Goal: Information Seeking & Learning: Learn about a topic

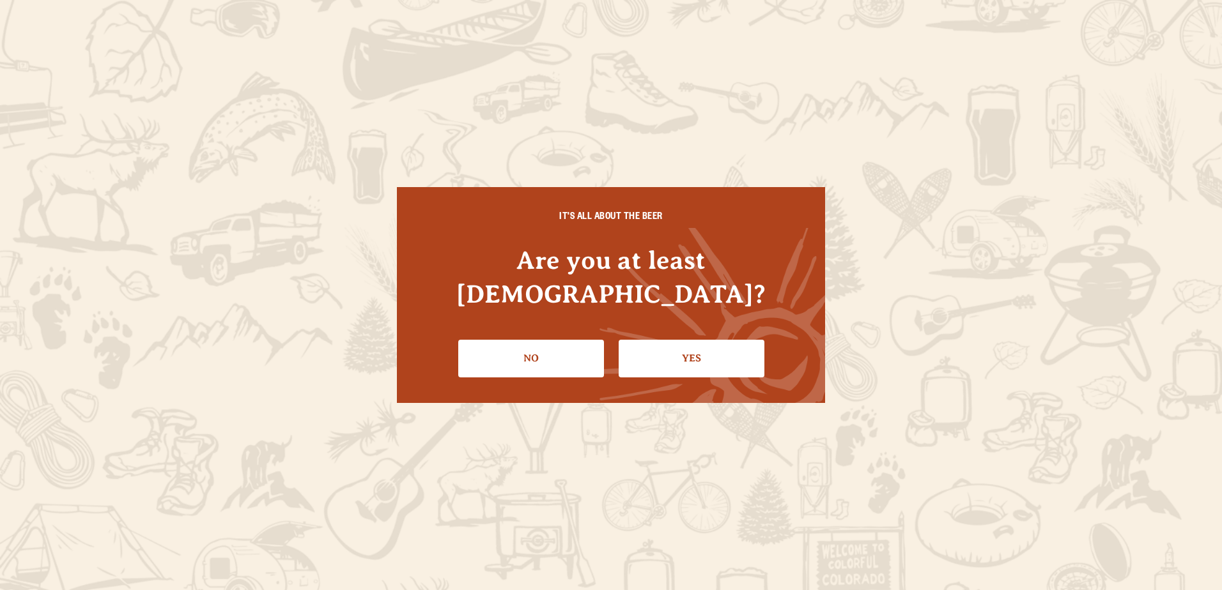
click at [677, 340] on link "Yes" at bounding box center [692, 358] width 146 height 37
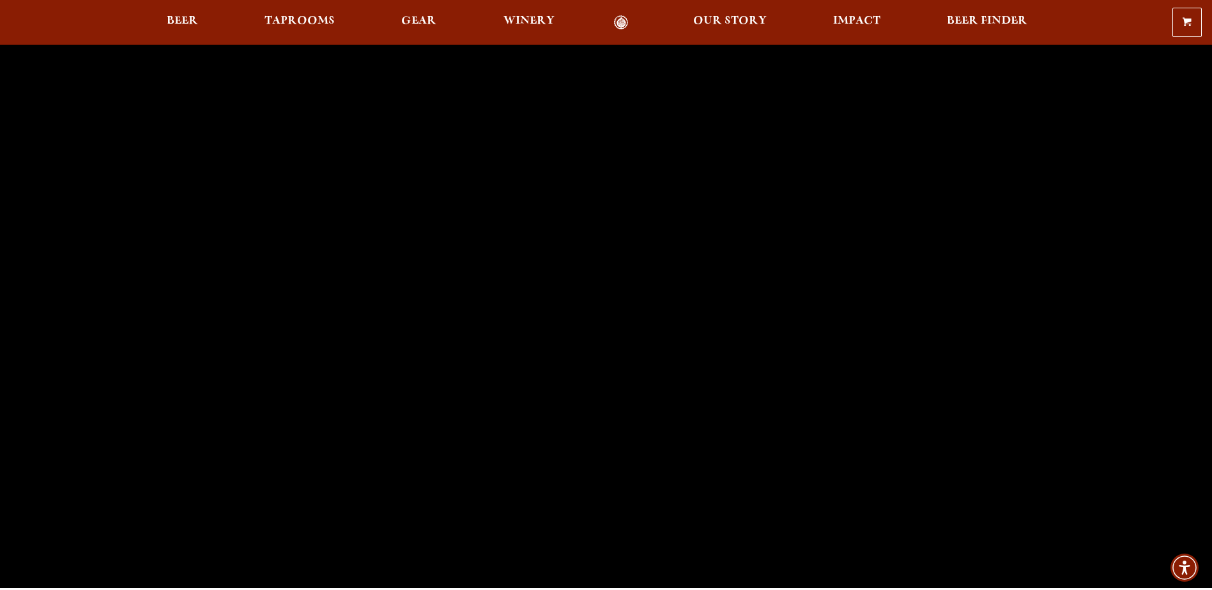
scroll to position [64, 0]
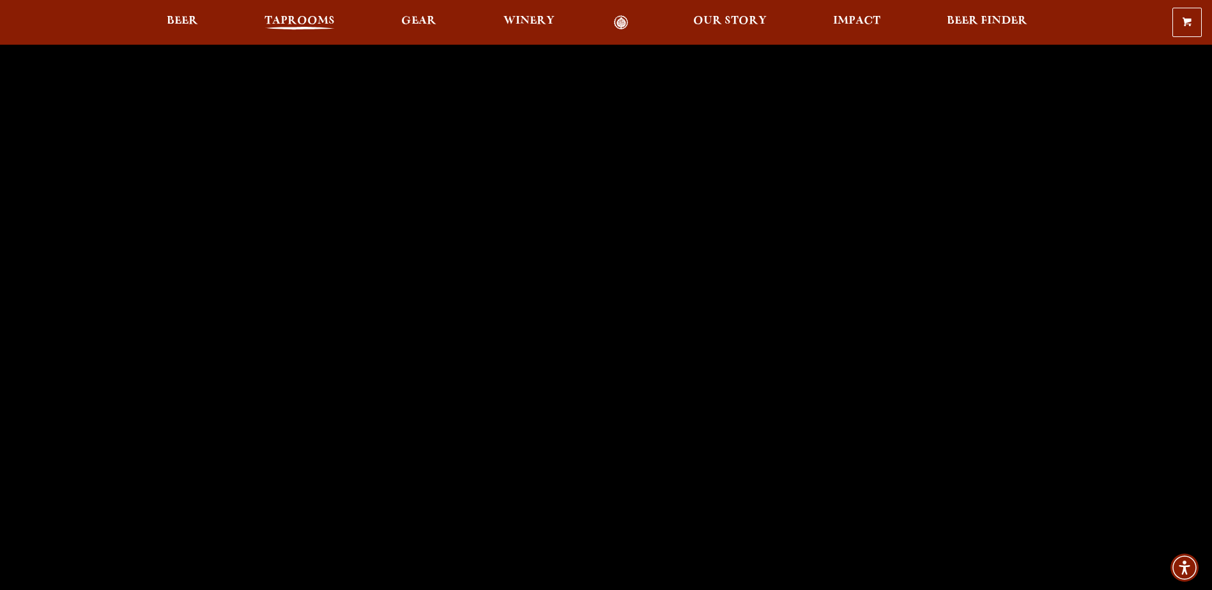
click at [323, 23] on span "Taprooms" at bounding box center [300, 21] width 70 height 10
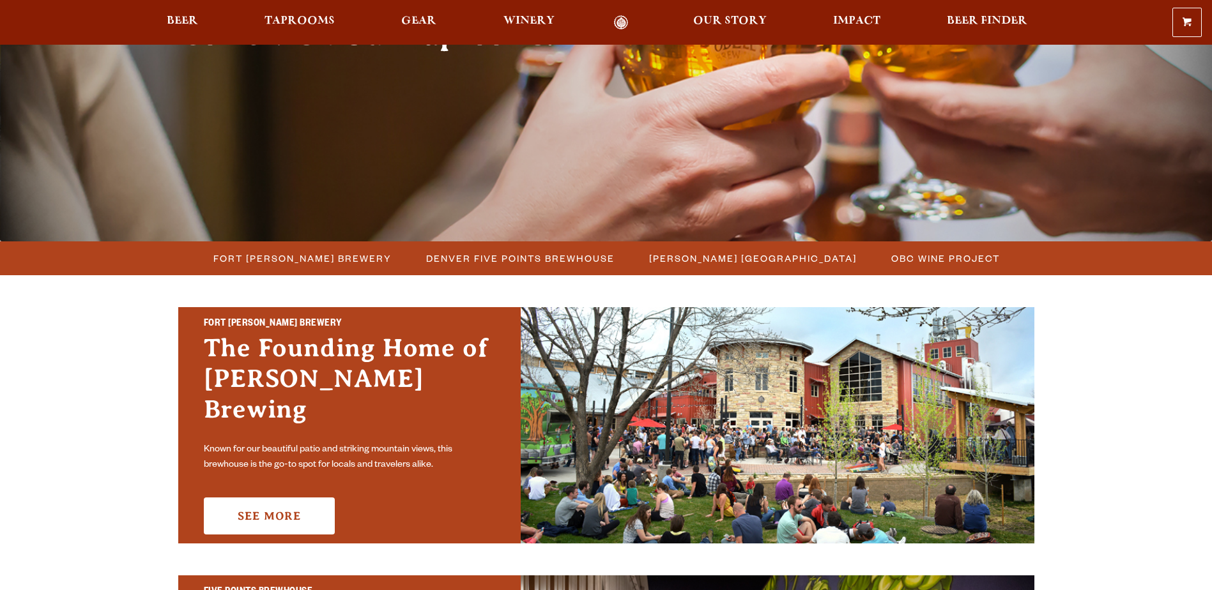
scroll to position [192, 0]
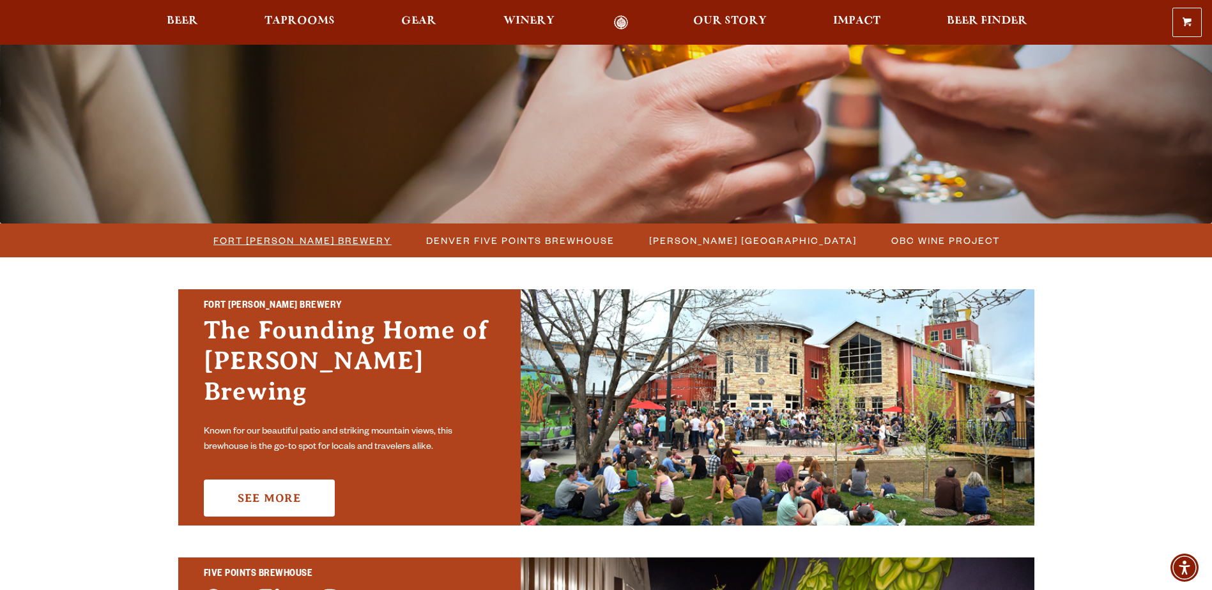
click at [329, 241] on span "Fort [PERSON_NAME] Brewery" at bounding box center [302, 240] width 178 height 19
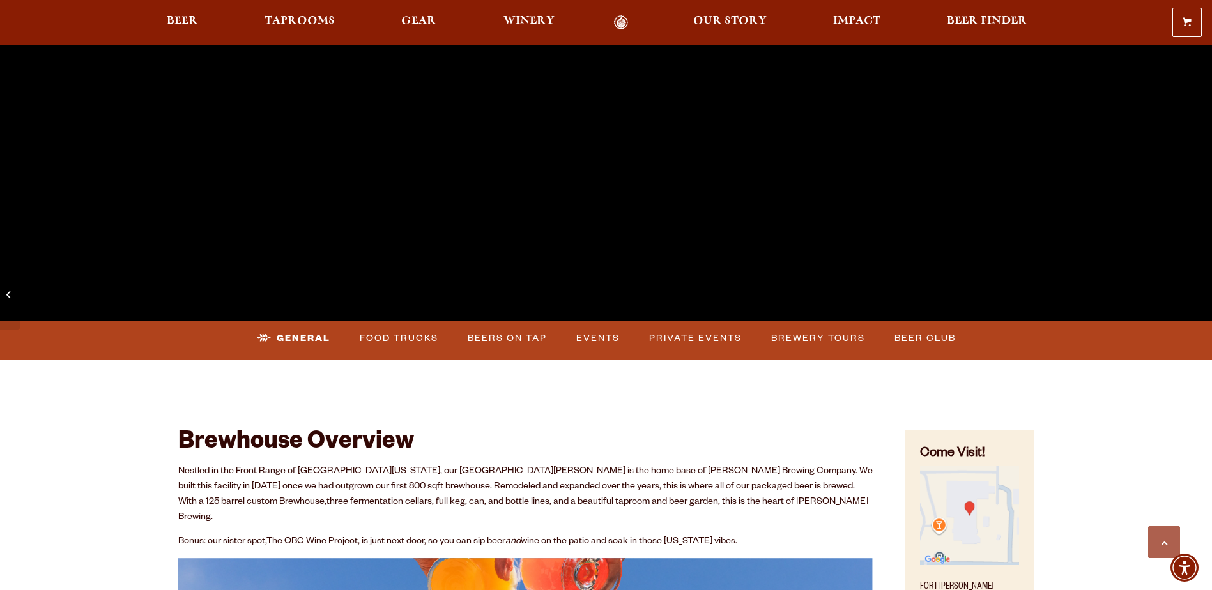
scroll to position [383, 0]
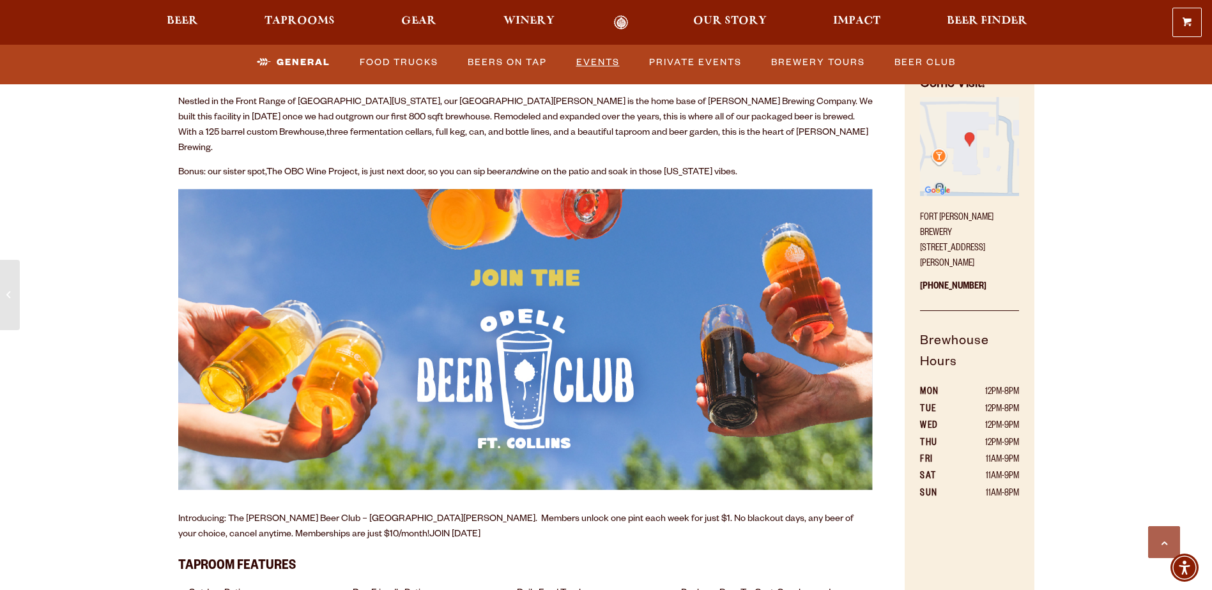
click at [601, 65] on link "Events" at bounding box center [598, 62] width 54 height 29
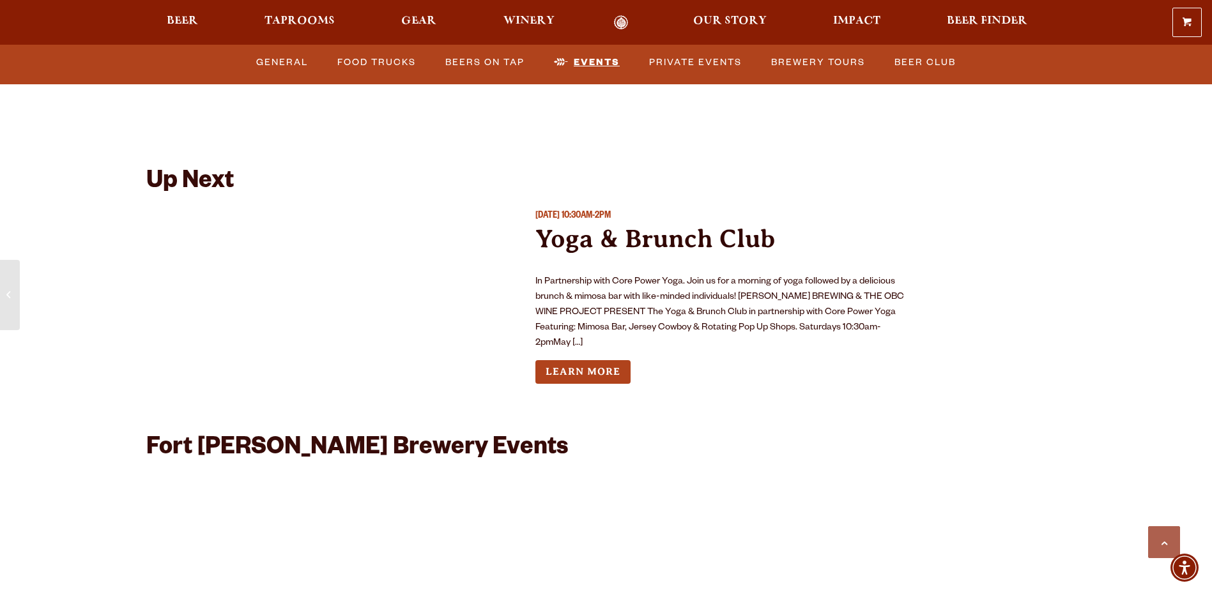
scroll to position [5124, 0]
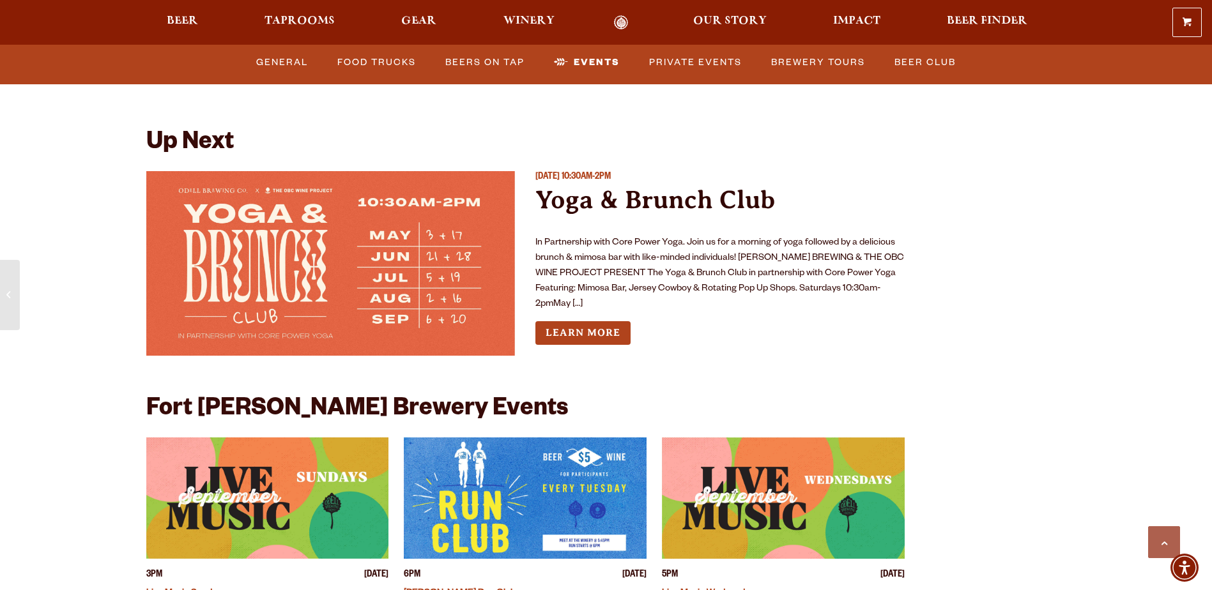
click at [281, 480] on img "View event details" at bounding box center [267, 498] width 243 height 121
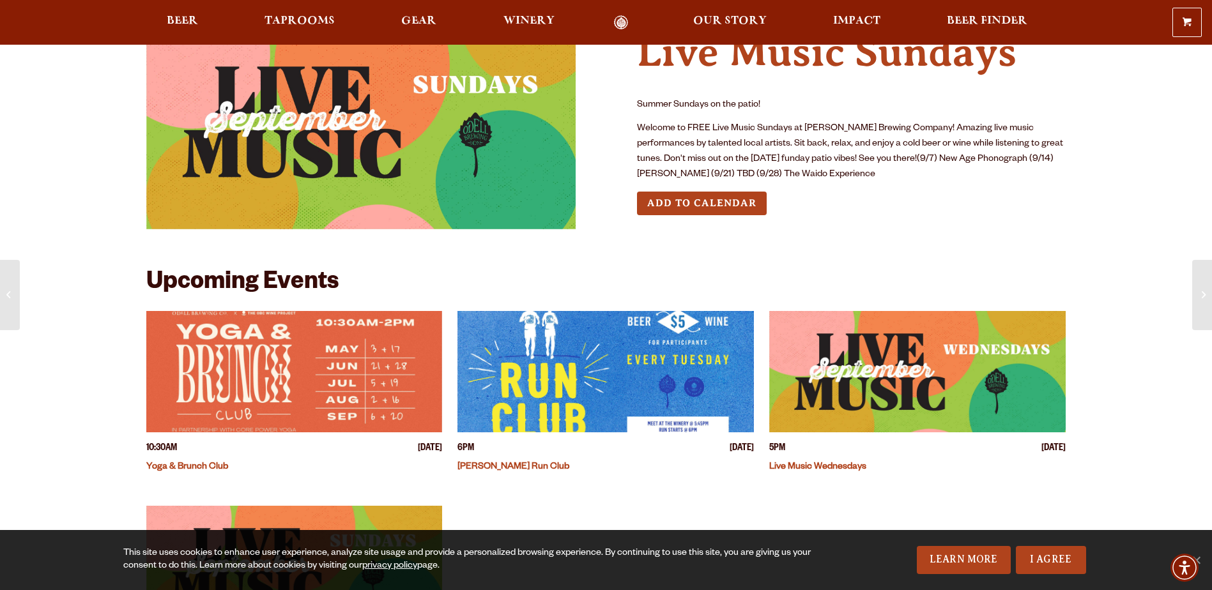
scroll to position [64, 0]
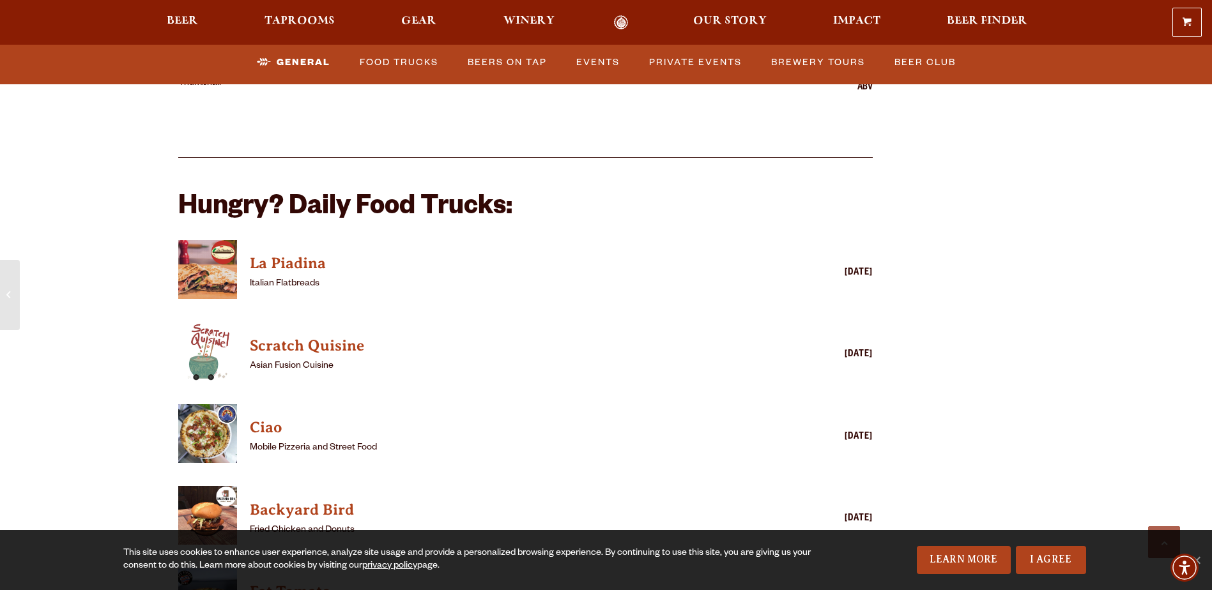
scroll to position [3391, 0]
